Goal: Task Accomplishment & Management: Complete application form

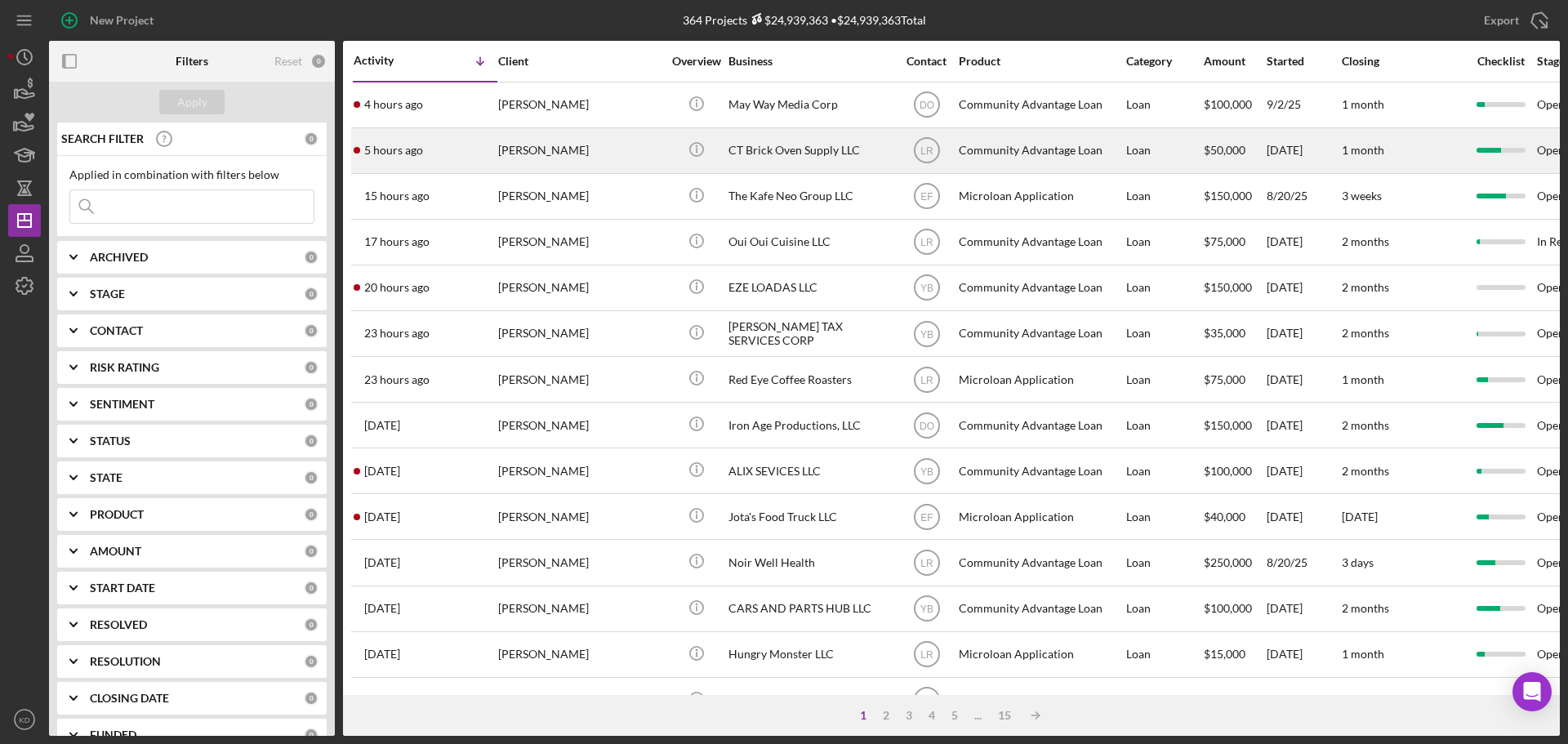
click at [771, 150] on div "CT Brick Oven Supply LLC" at bounding box center [810, 150] width 164 height 43
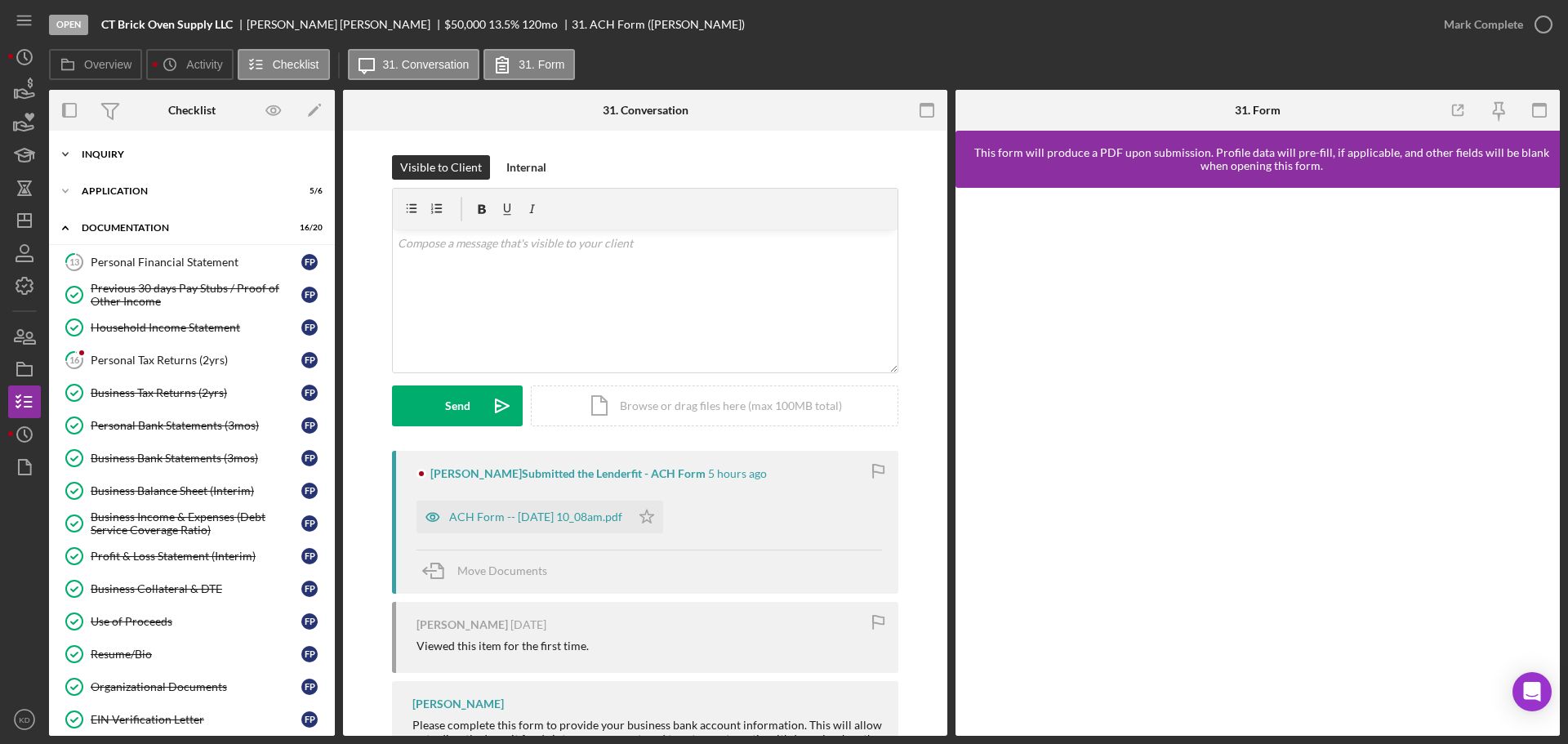
click at [68, 152] on icon "Icon/Expander" at bounding box center [65, 155] width 33 height 33
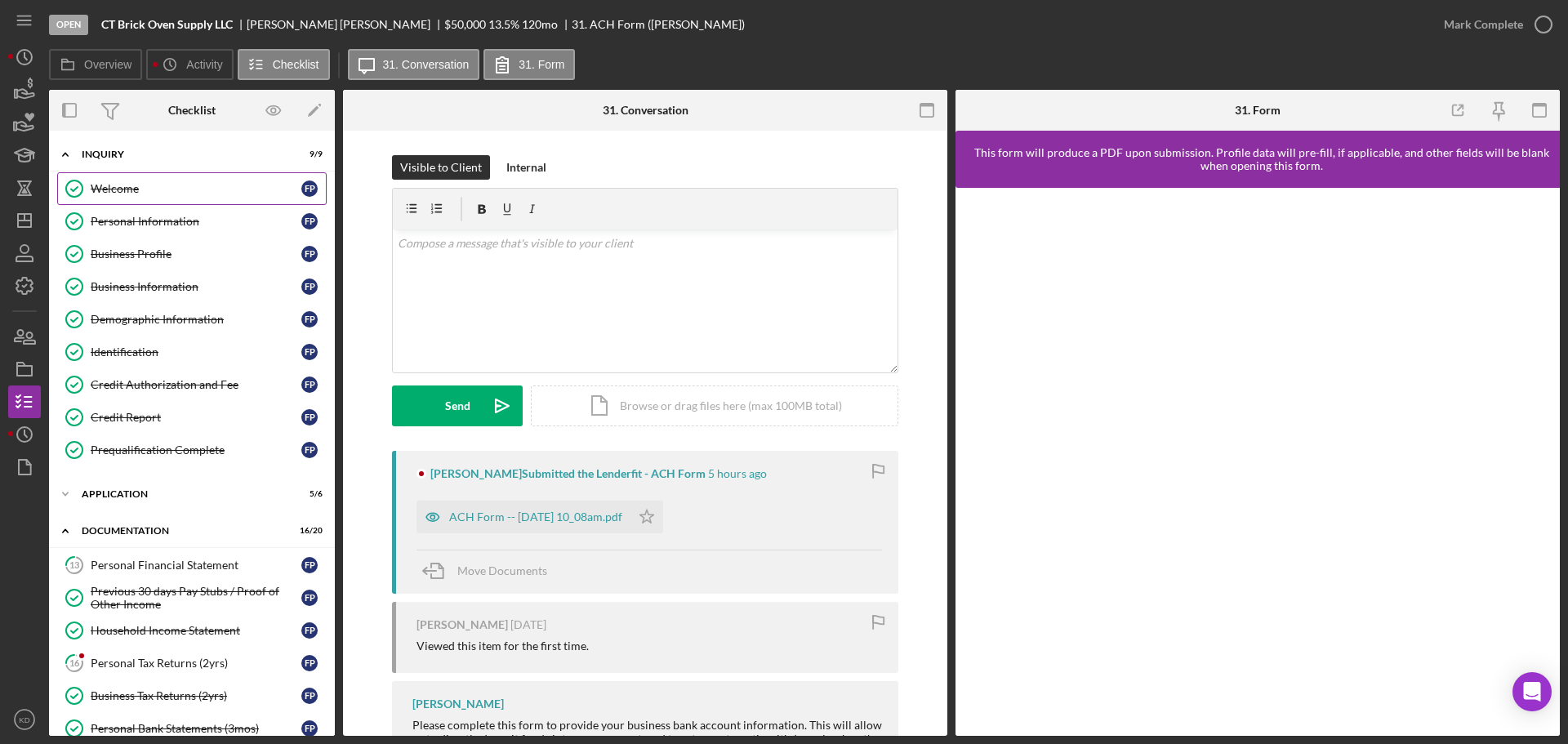
click at [124, 188] on div "Welcome" at bounding box center [196, 188] width 211 height 13
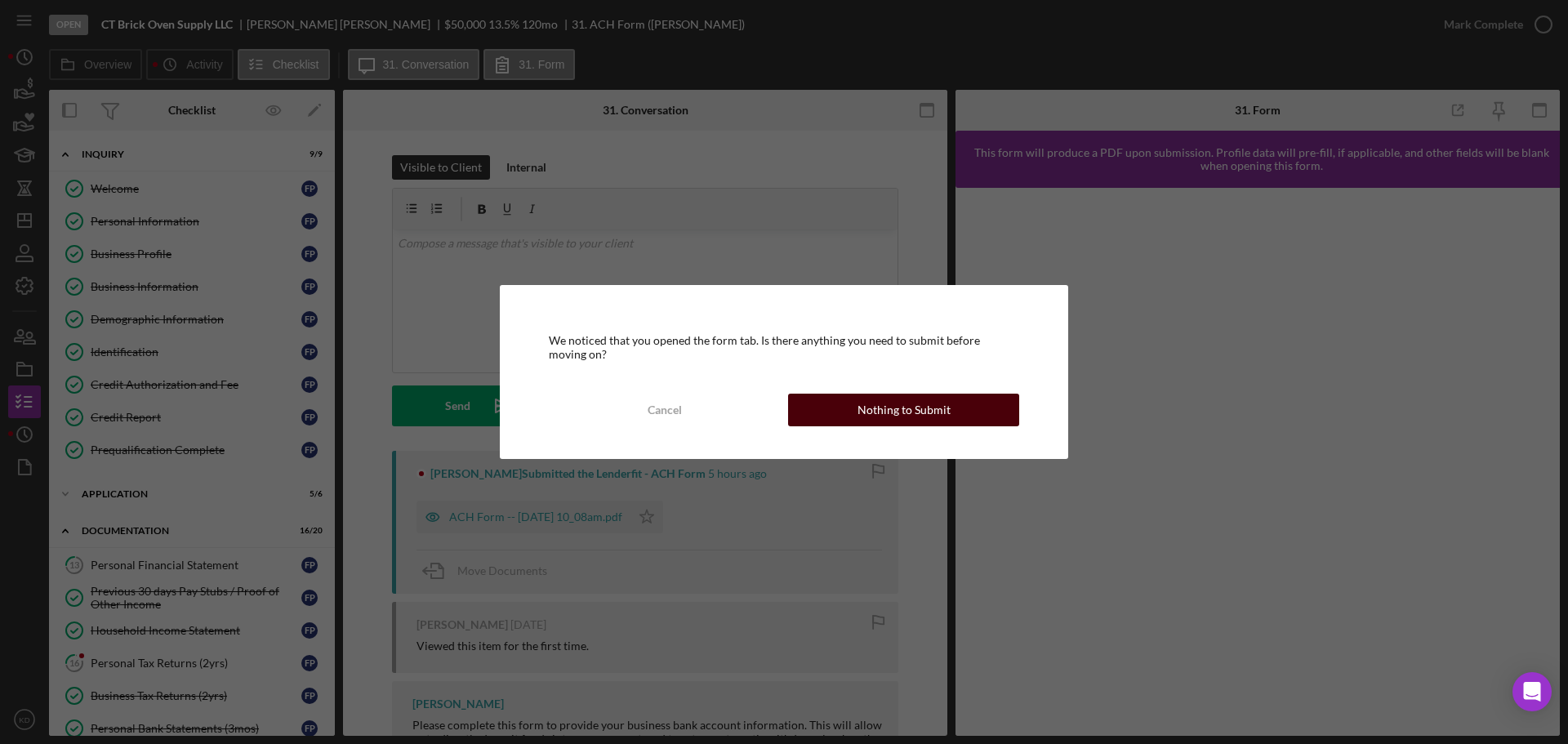
click at [884, 404] on div "Nothing to Submit" at bounding box center [904, 410] width 93 height 33
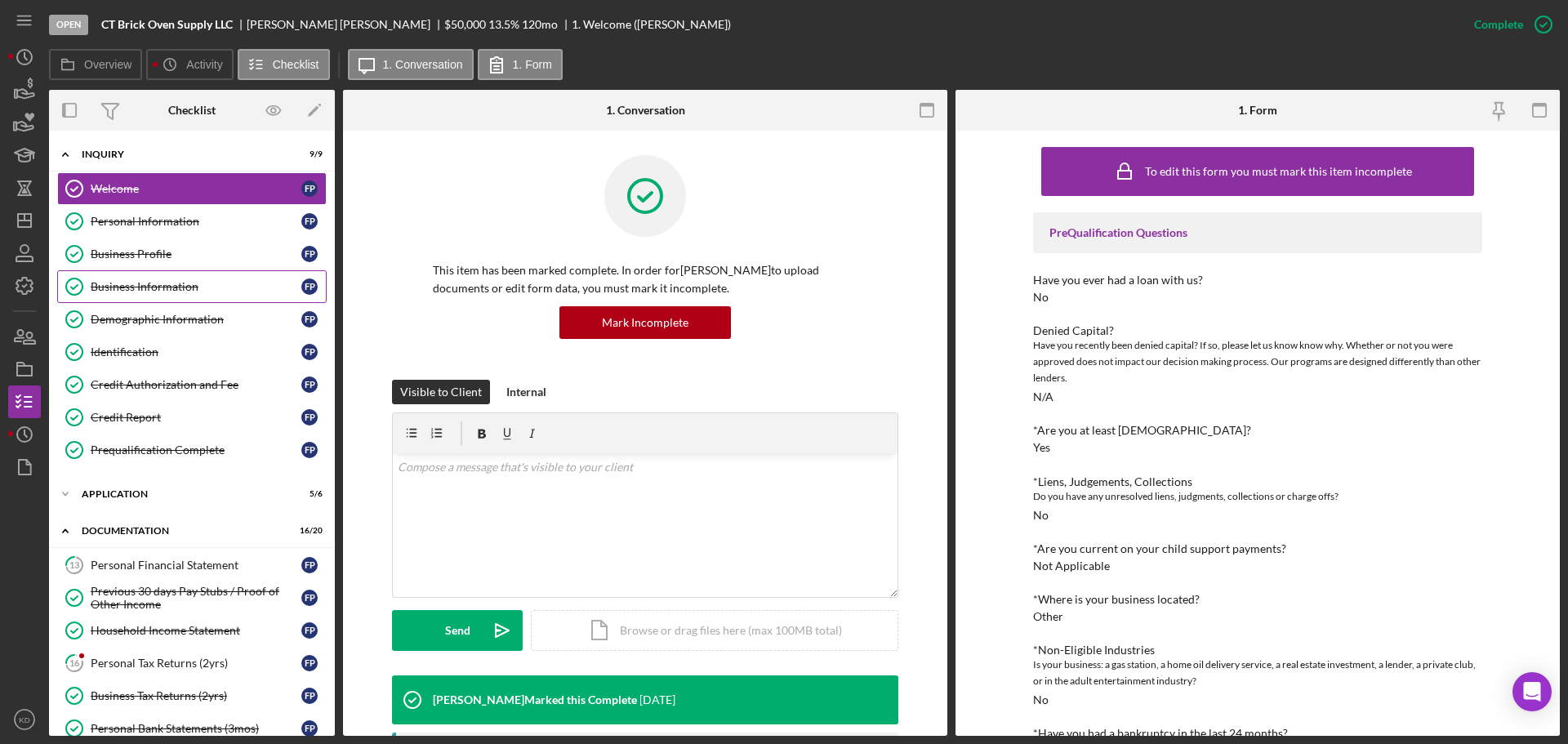
click at [152, 287] on div "Business Information" at bounding box center [196, 287] width 211 height 13
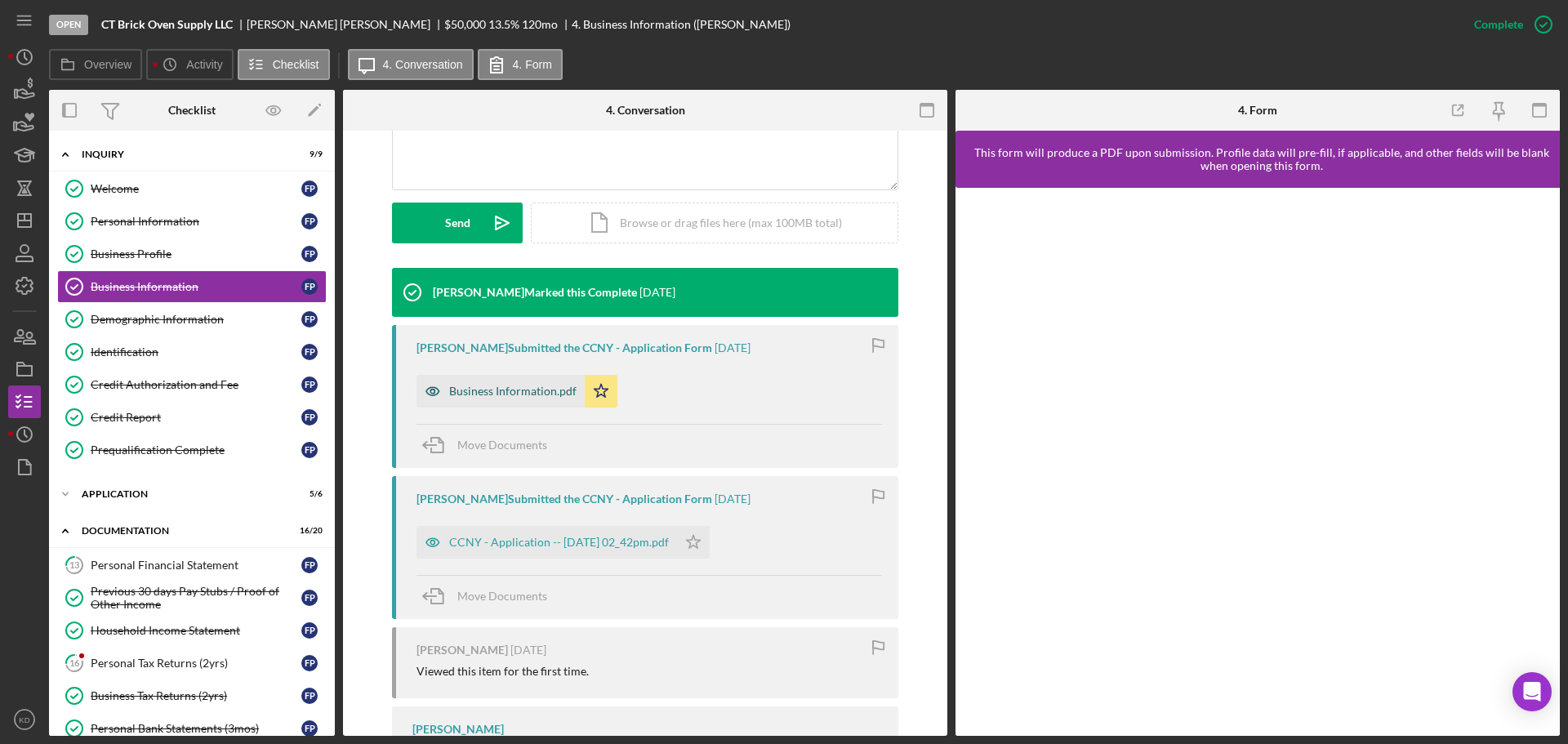
scroll to position [408, 0]
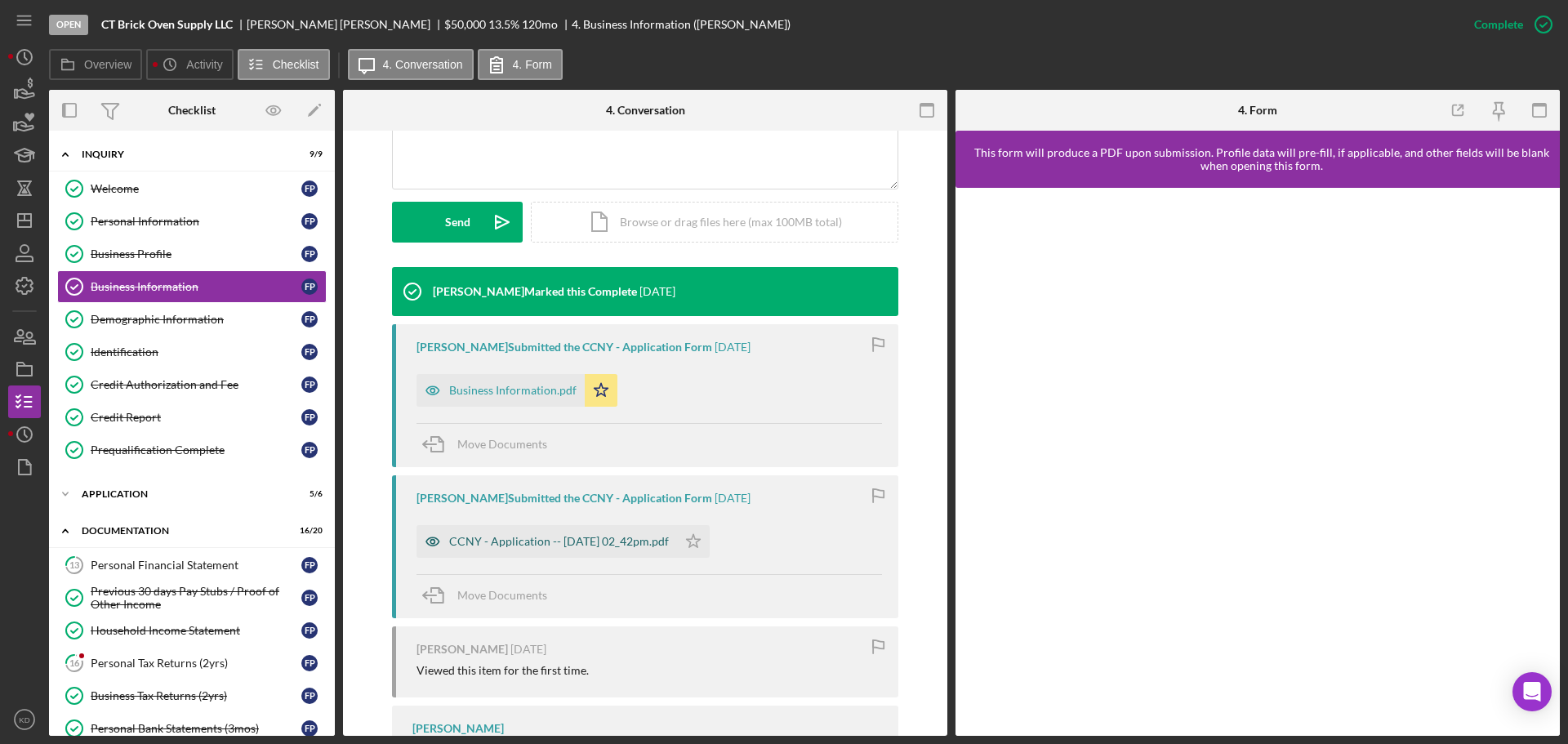
click at [549, 540] on div "CCNY - Application -- [DATE] 02_42pm.pdf" at bounding box center [560, 541] width 220 height 13
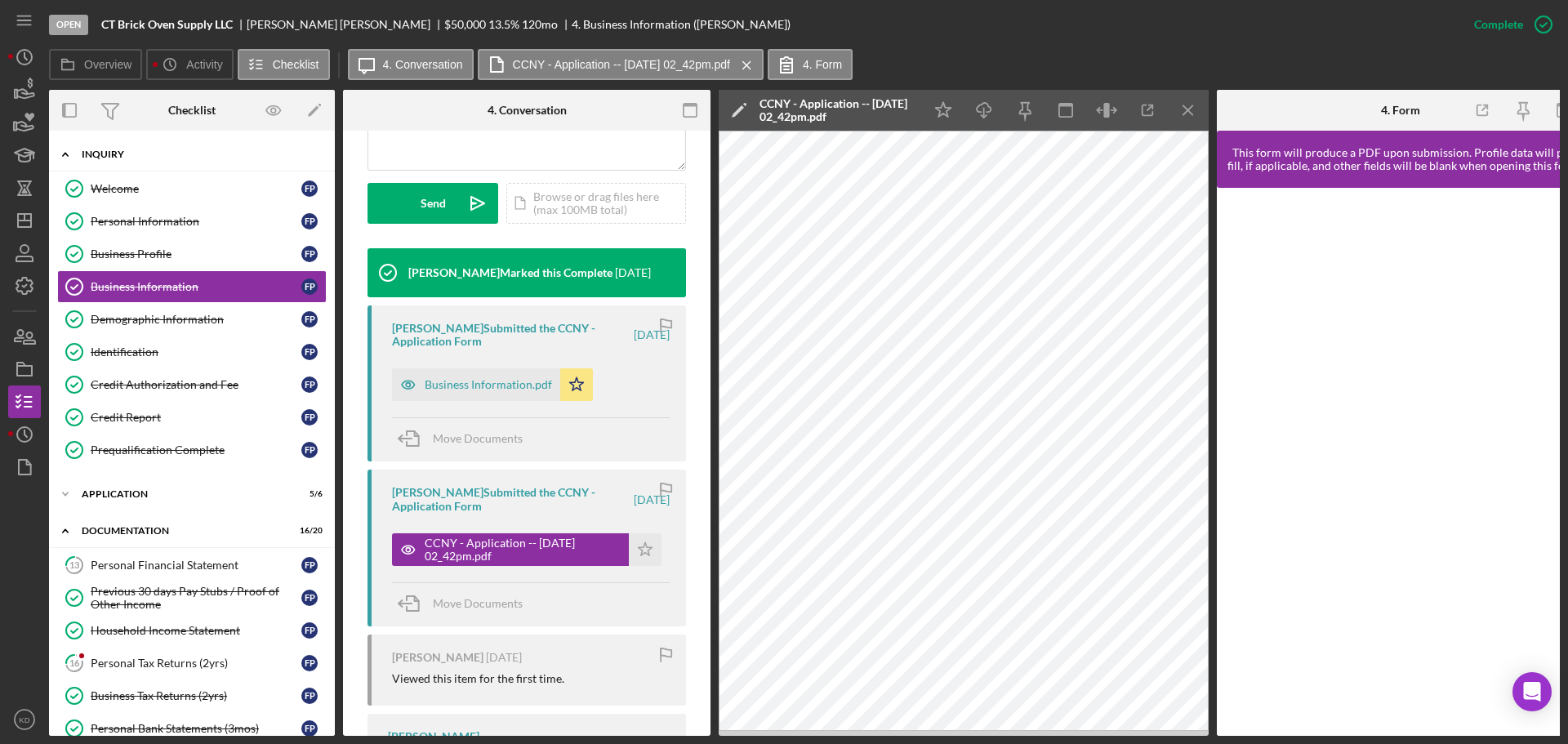
click at [69, 155] on icon "Icon/Expander" at bounding box center [65, 155] width 33 height 33
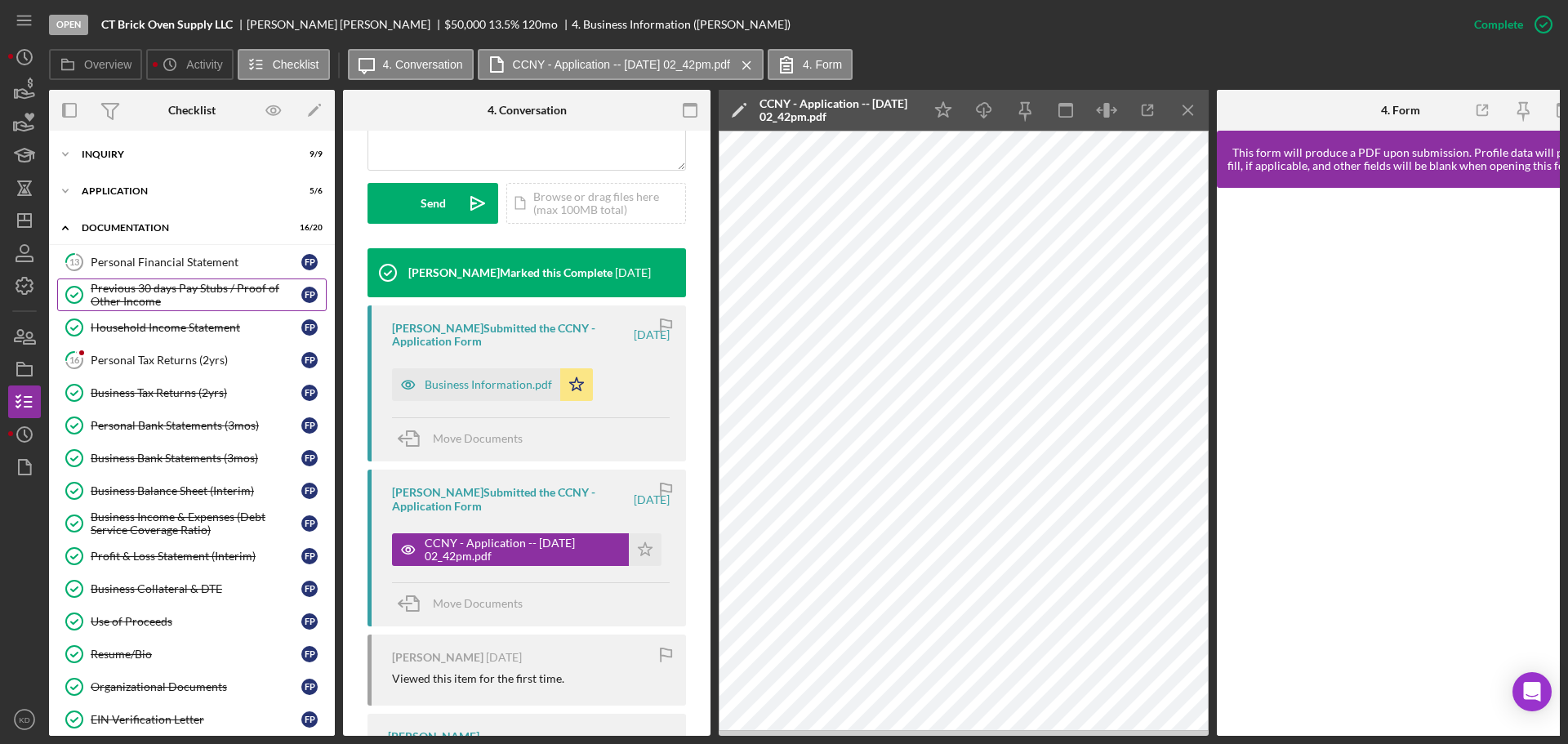
click at [125, 291] on div "Previous 30 days Pay Stubs / Proof of Other Income" at bounding box center [196, 295] width 211 height 26
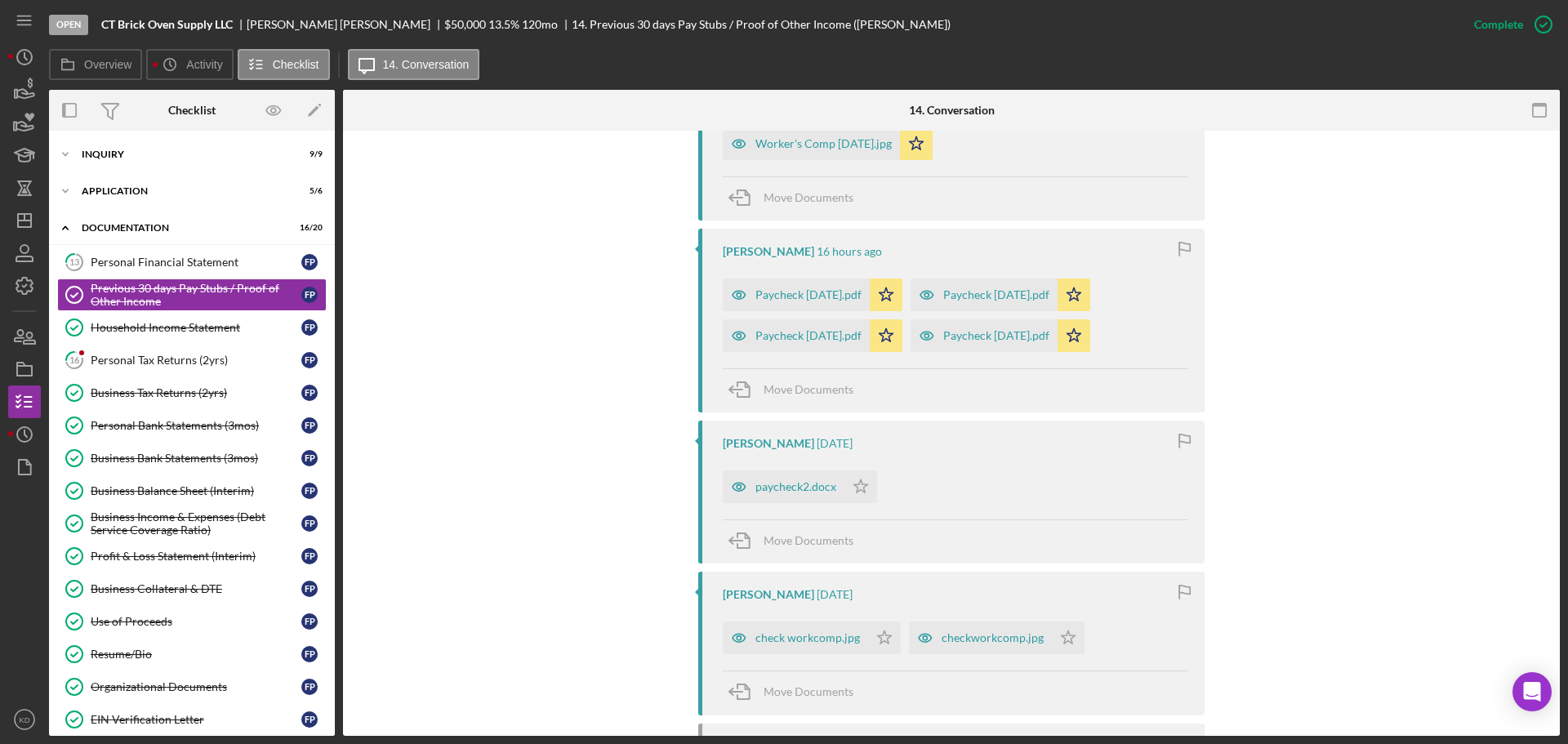
scroll to position [655, 0]
click at [803, 293] on div "Paycheck [DATE].pdf" at bounding box center [808, 296] width 106 height 13
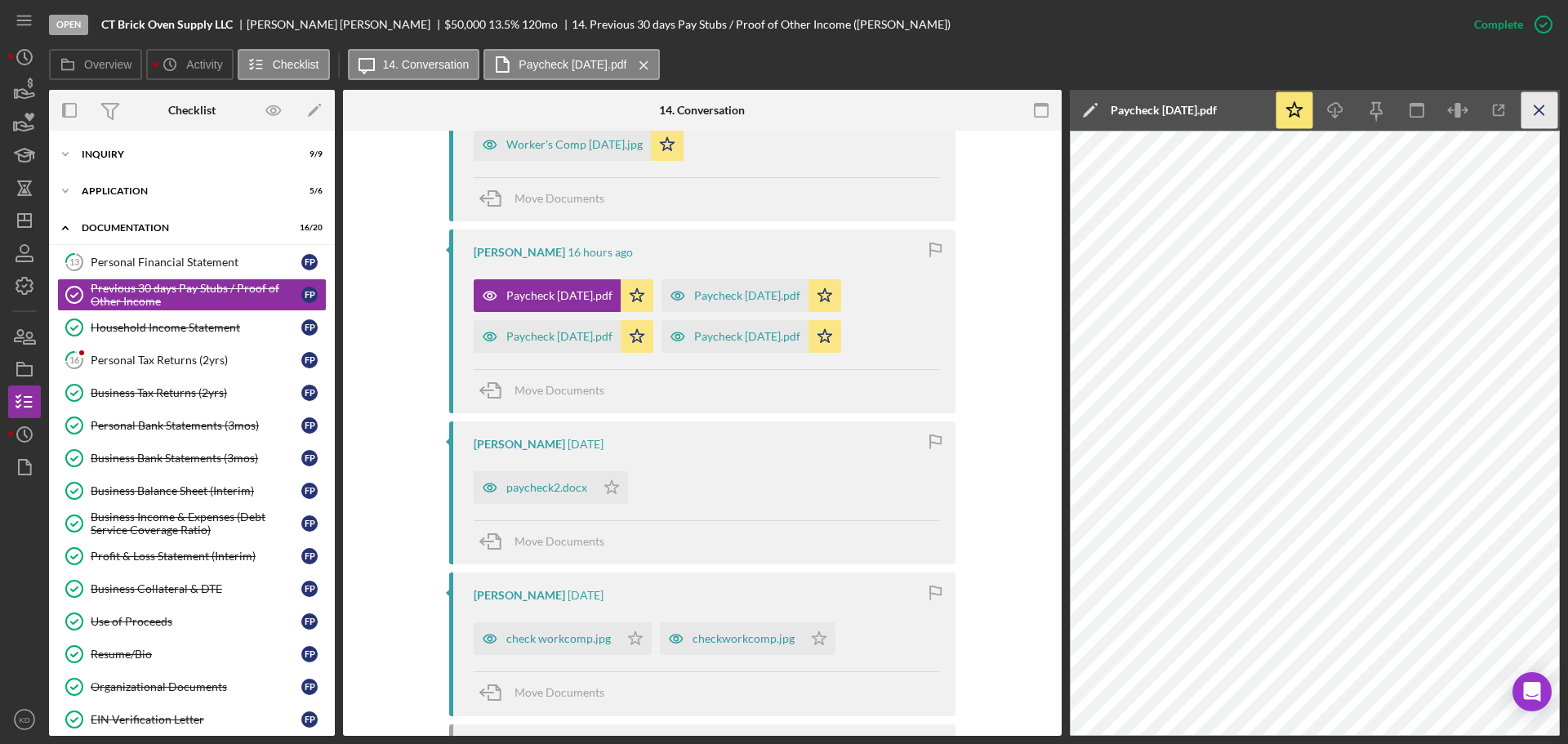
click at [1535, 116] on icon "Icon/Menu Close" at bounding box center [1540, 111] width 36 height 36
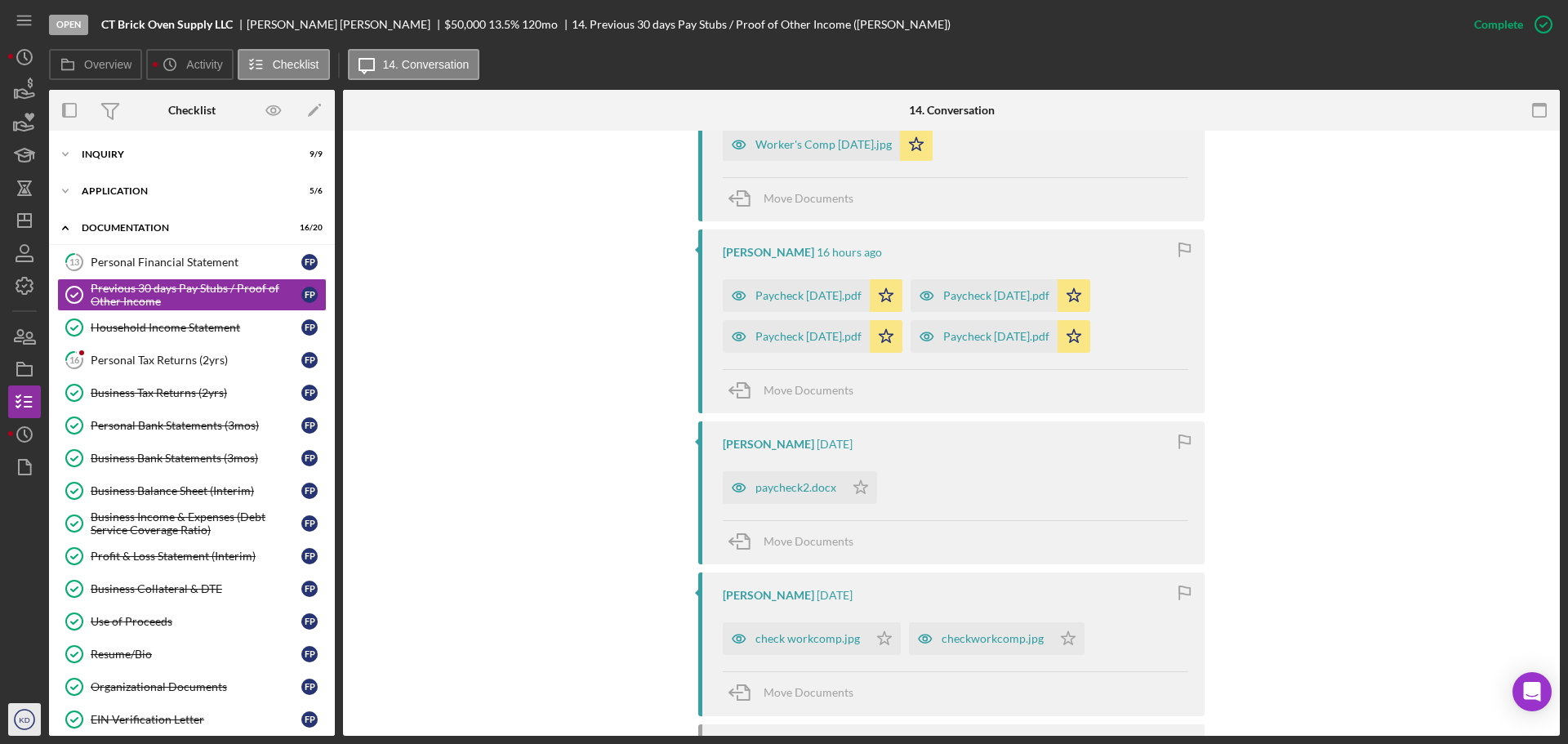
click at [26, 714] on icon "KD" at bounding box center [25, 719] width 33 height 41
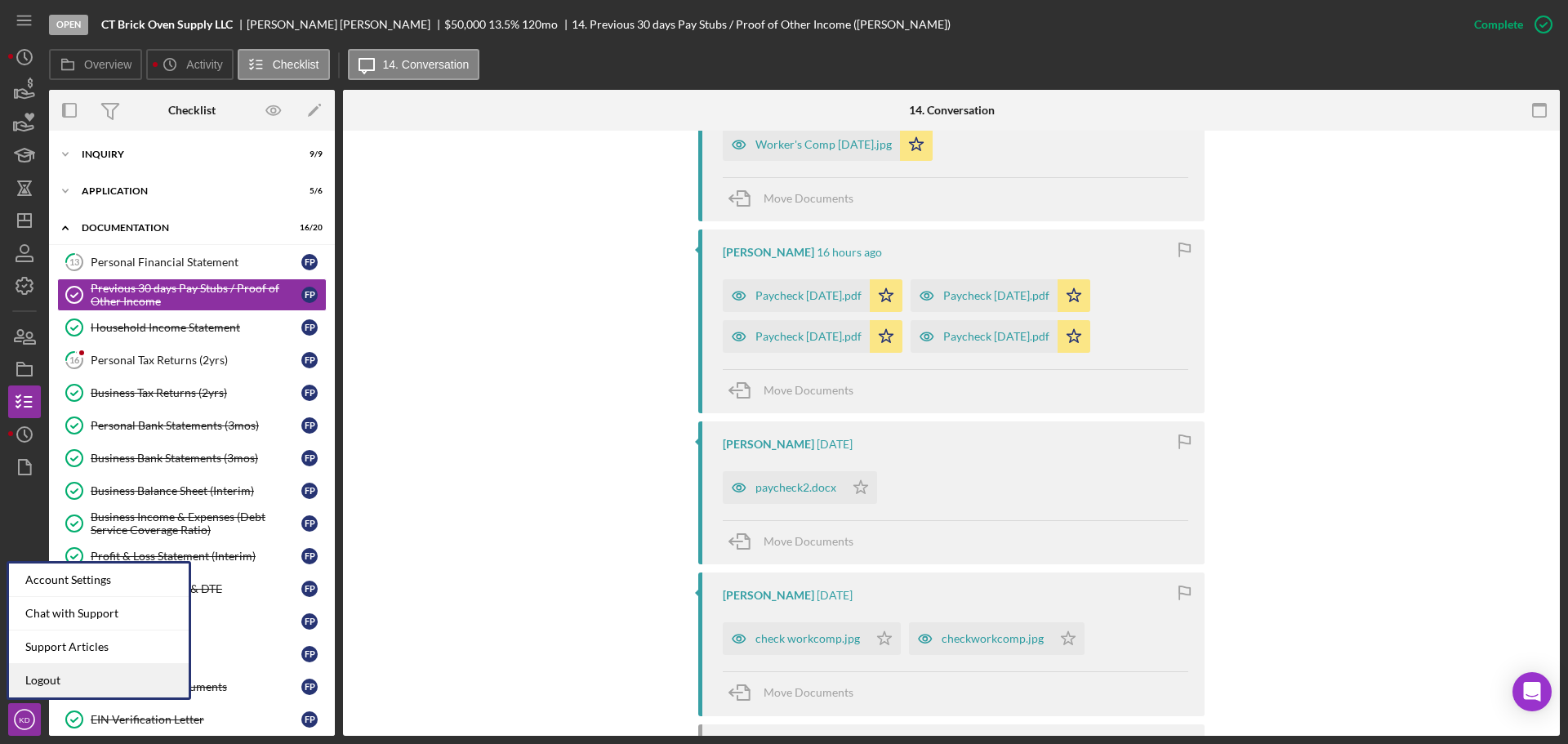
click at [25, 680] on link "Logout" at bounding box center [98, 680] width 179 height 34
